Goal: Information Seeking & Learning: Learn about a topic

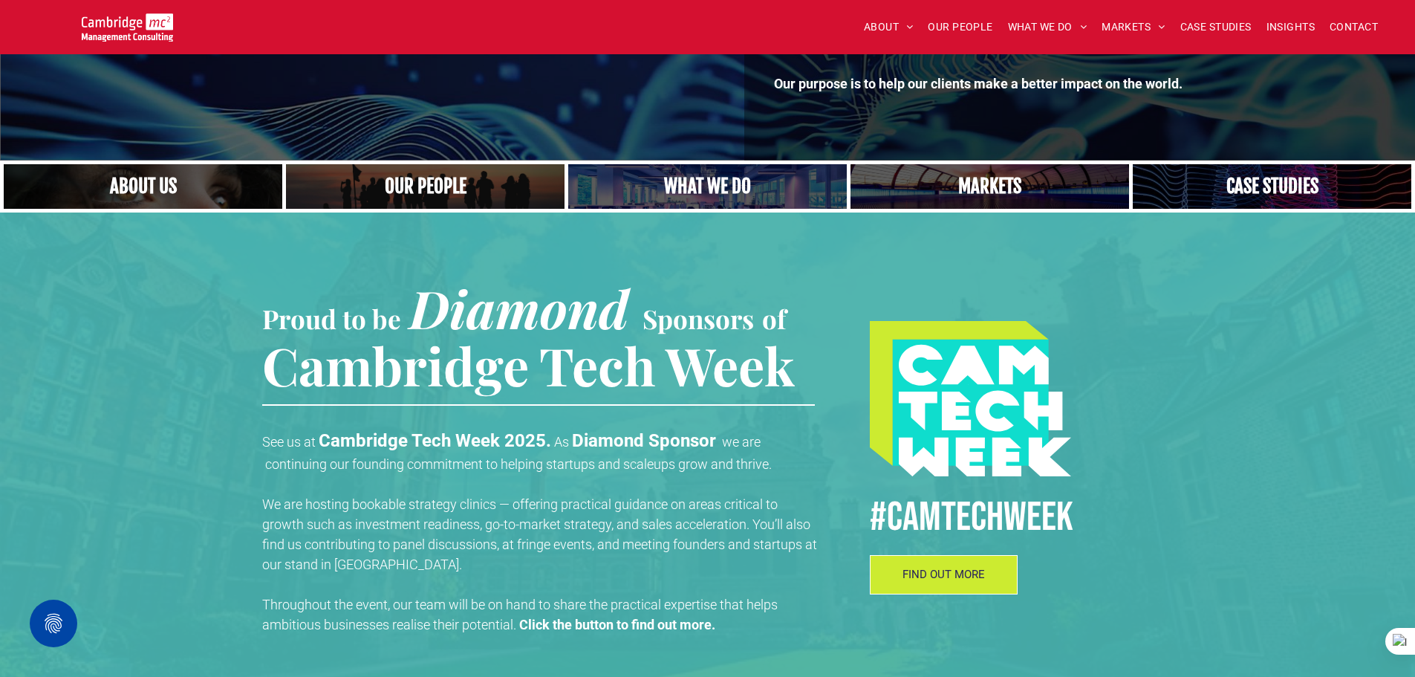
scroll to position [371, 0]
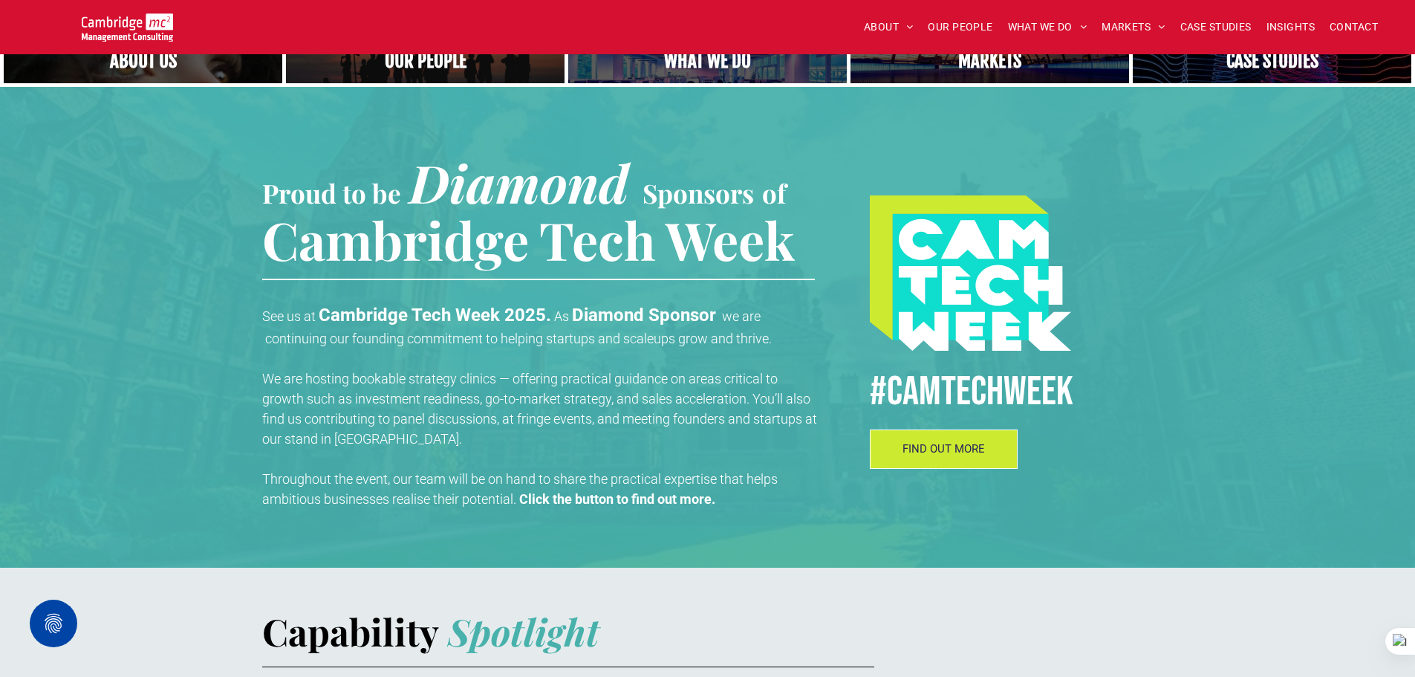
click at [941, 472] on div "#CamTECHWEEK FIND OUT MORE" at bounding box center [1005, 301] width 297 height 429
click at [941, 463] on link "FIND OUT MORE" at bounding box center [944, 448] width 149 height 39
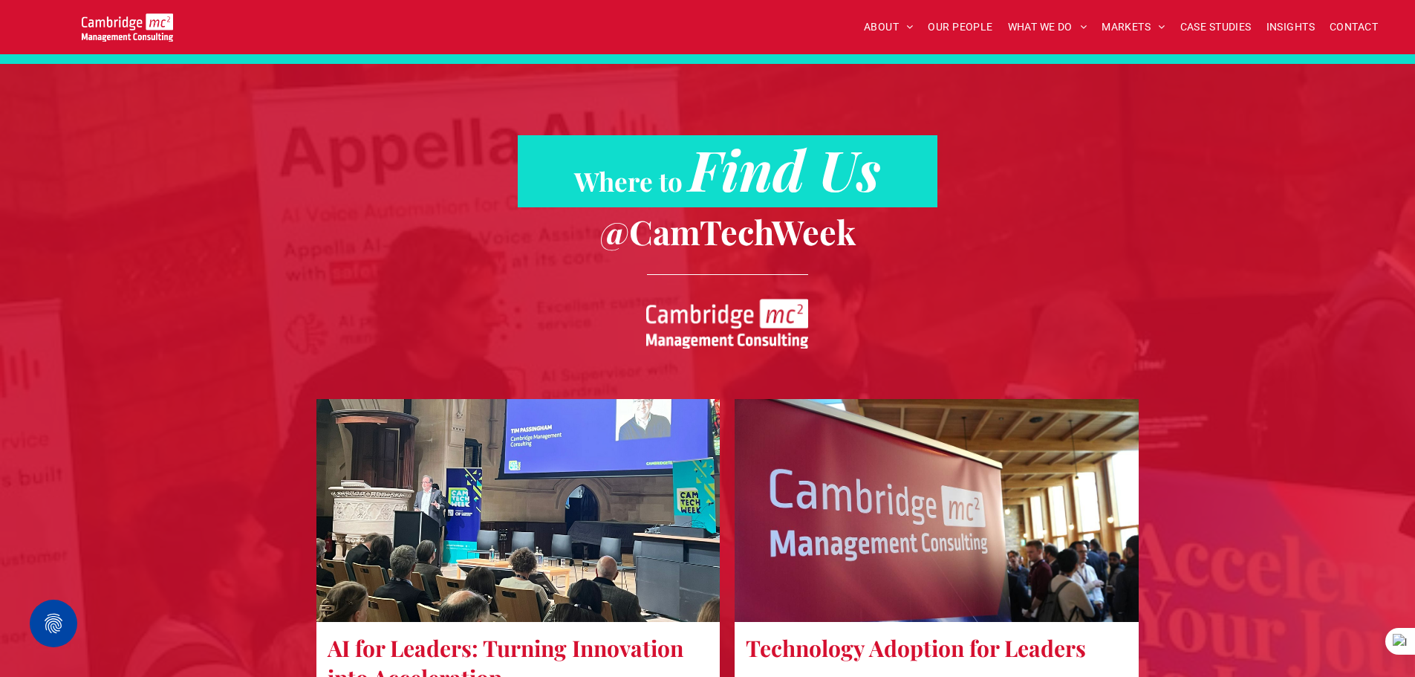
scroll to position [1783, 0]
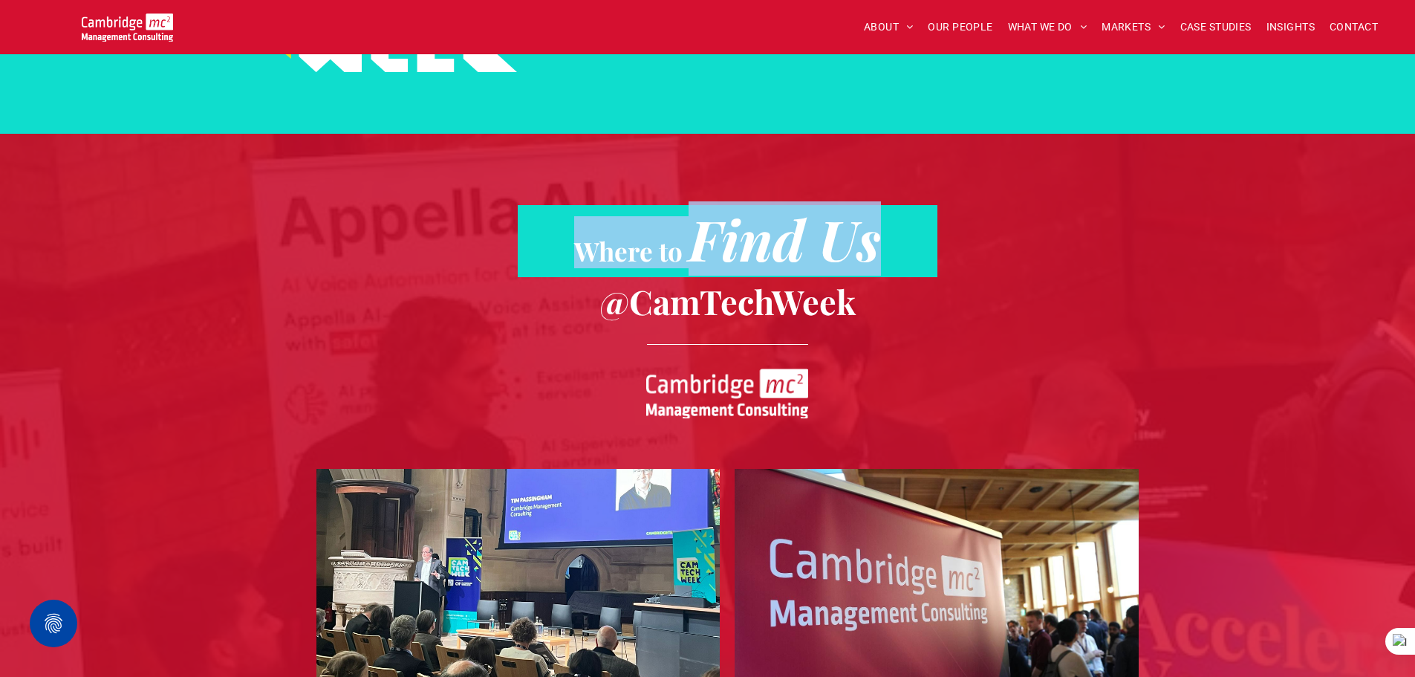
drag, startPoint x: 576, startPoint y: 252, endPoint x: 884, endPoint y: 253, distance: 308.3
click at [884, 253] on h2 "Where to Find Us" at bounding box center [728, 241] width 420 height 50
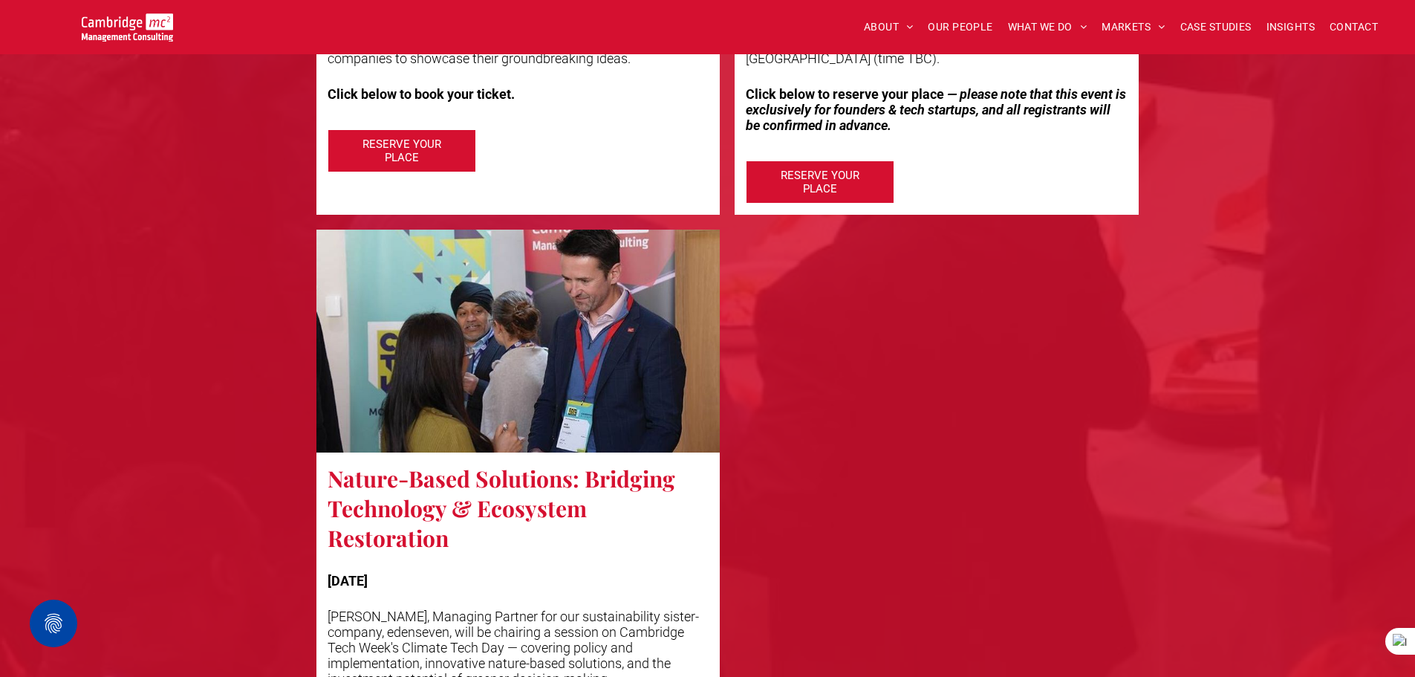
scroll to position [3640, 0]
